Goal: Navigation & Orientation: Find specific page/section

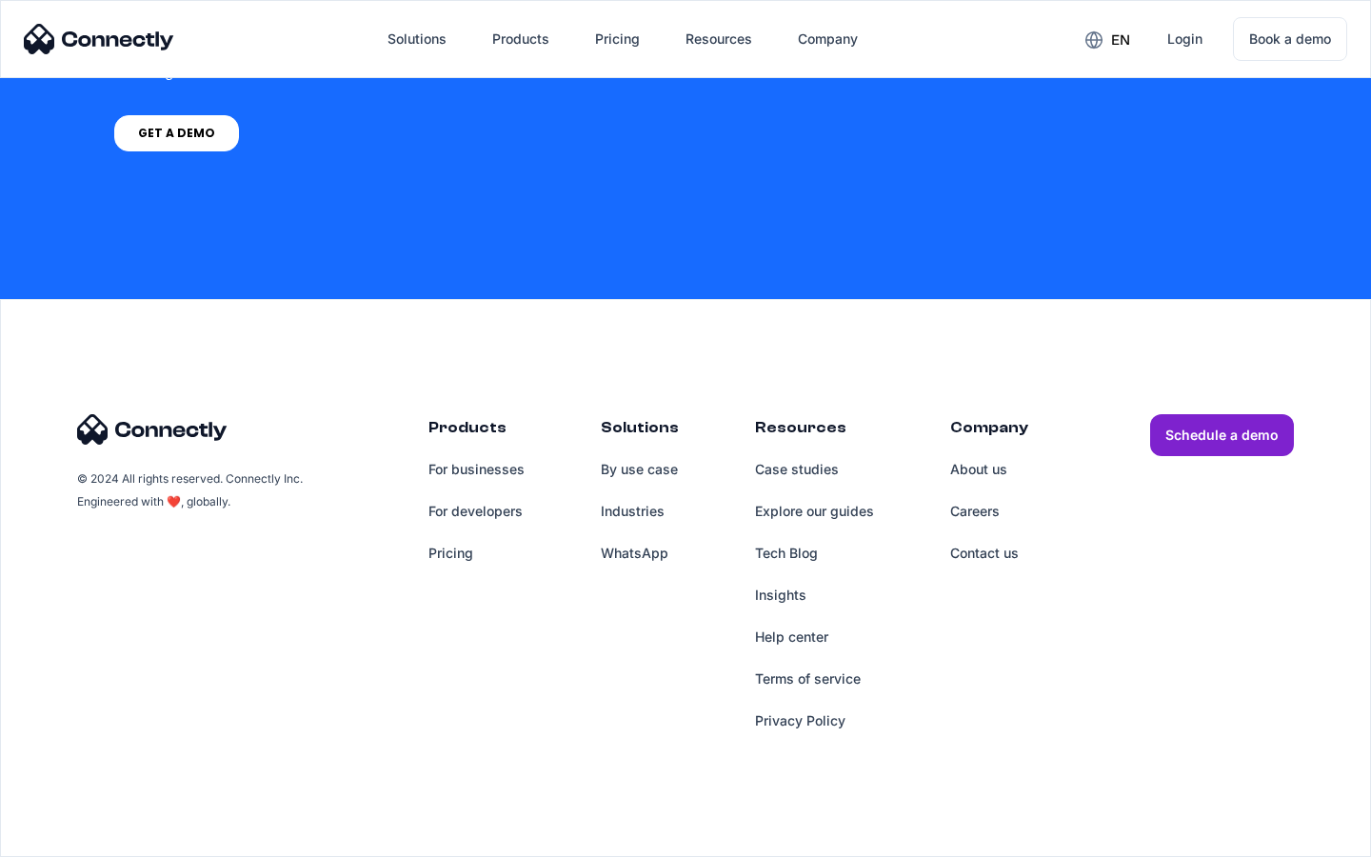
scroll to position [7850, 0]
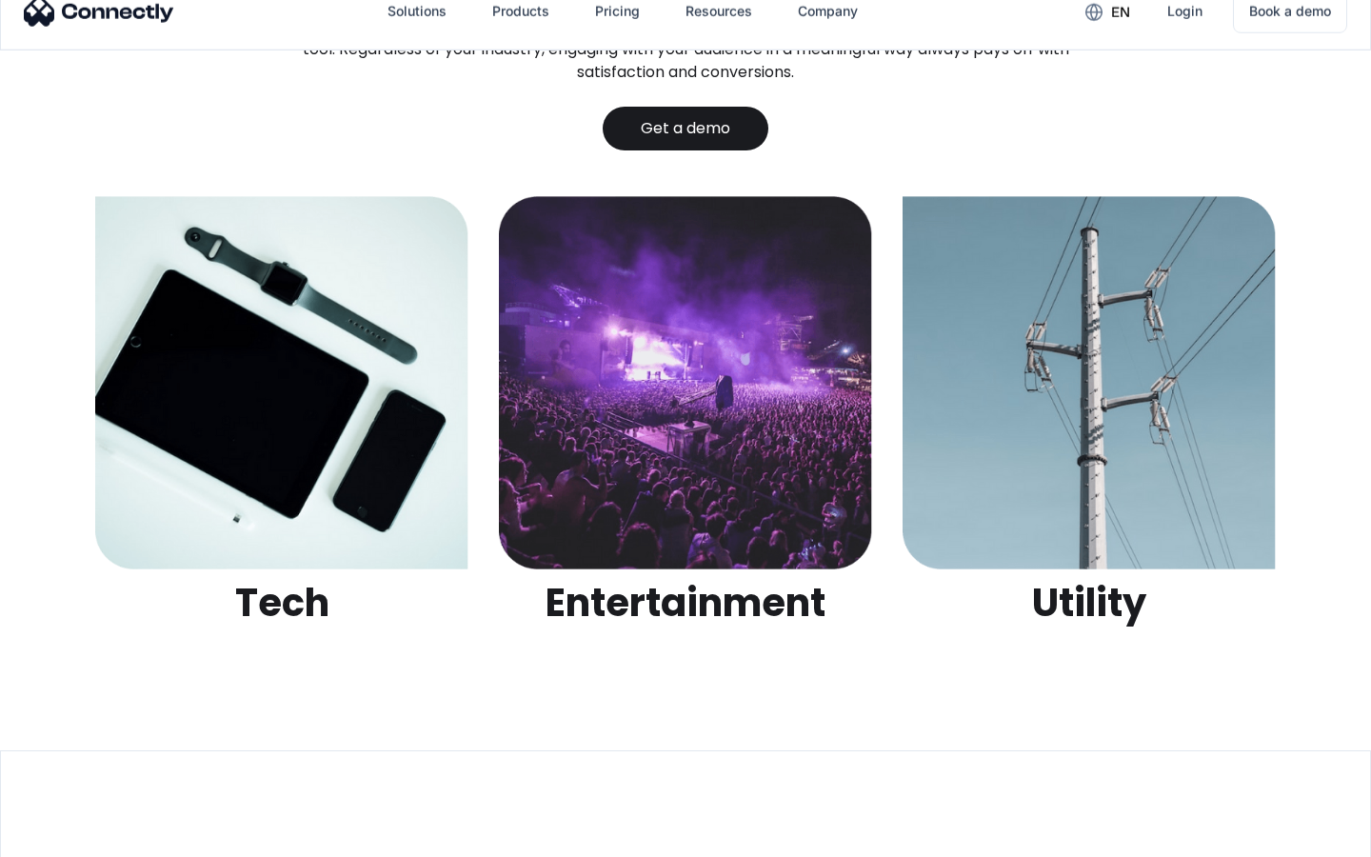
scroll to position [6009, 0]
